Goal: Task Accomplishment & Management: Complete application form

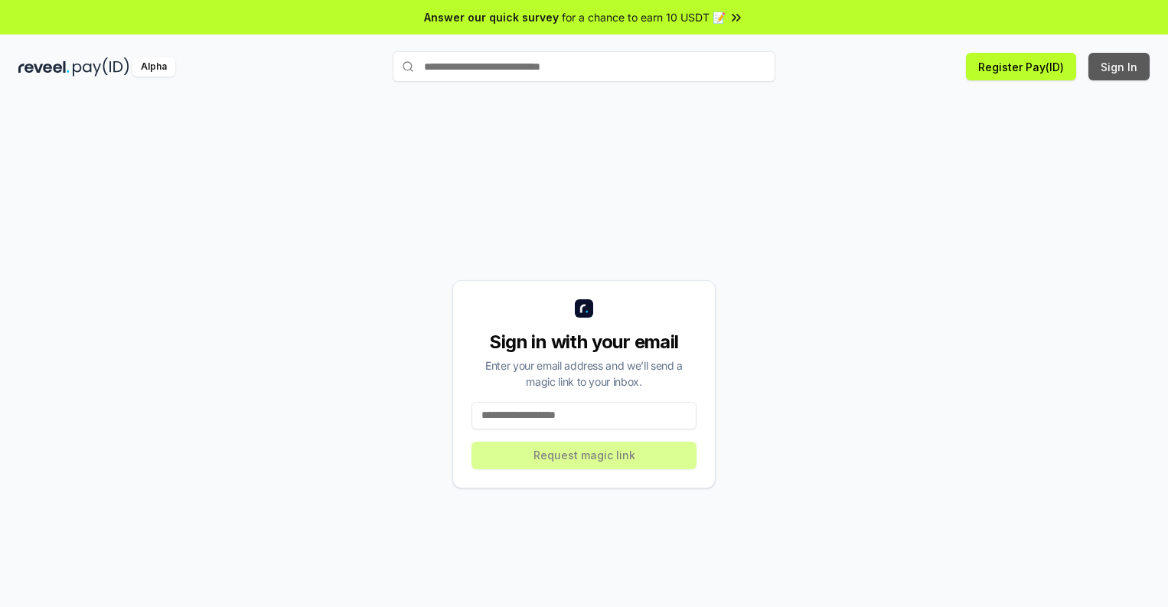
click at [1120, 67] on button "Sign In" at bounding box center [1119, 67] width 61 height 28
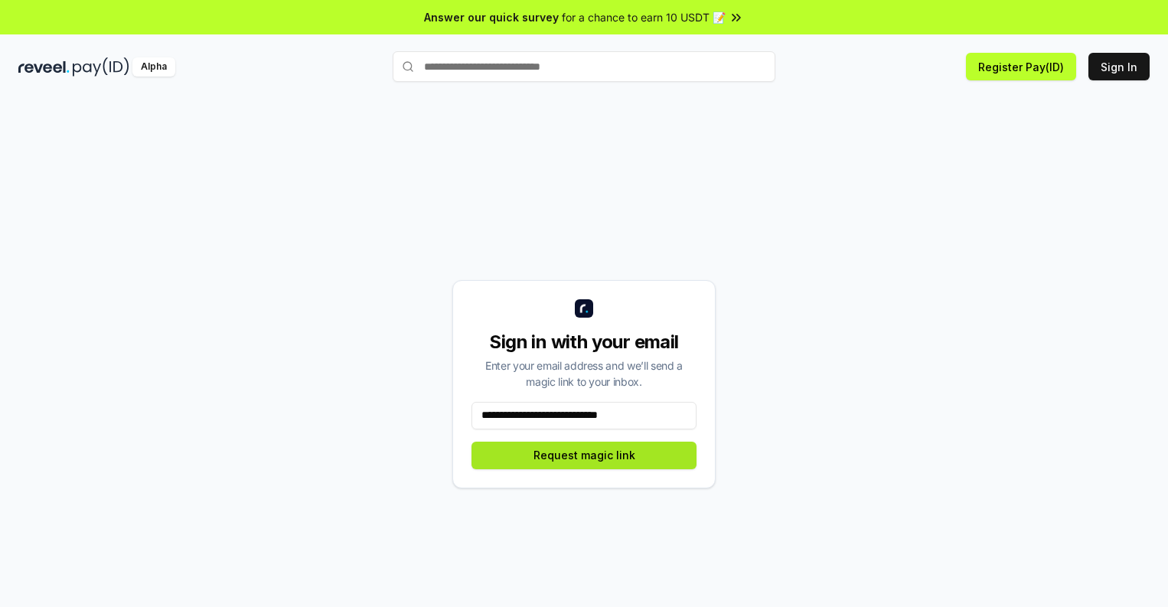
type input "**********"
click at [584, 455] on button "Request magic link" at bounding box center [584, 456] width 225 height 28
